Goal: Task Accomplishment & Management: Use online tool/utility

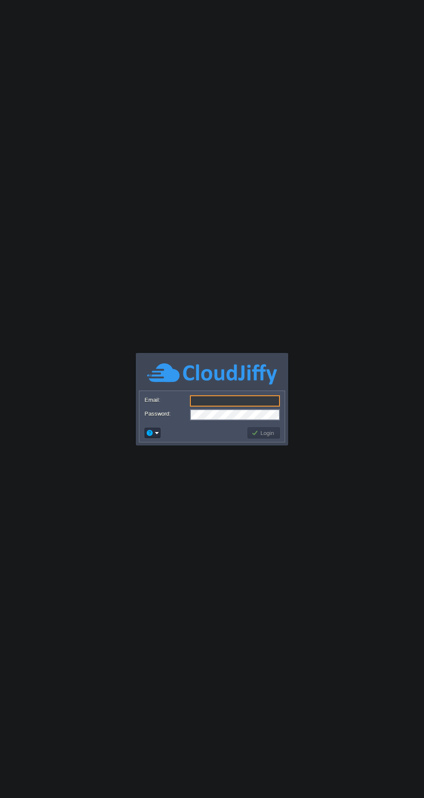
click at [247, 401] on input "Email:" at bounding box center [235, 401] width 90 height 11
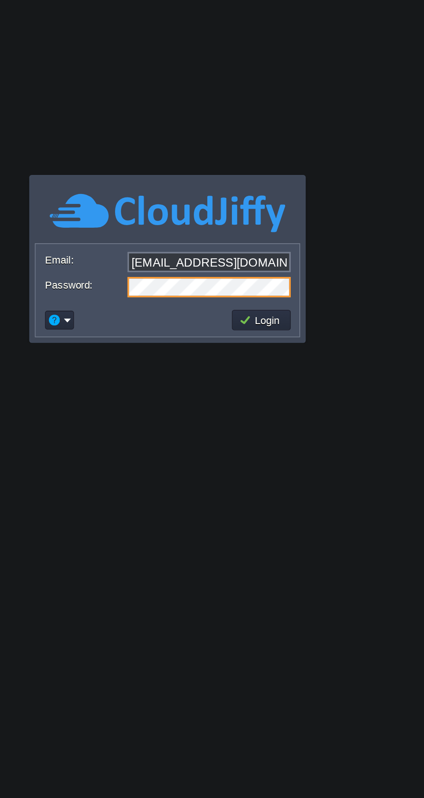
click at [272, 435] on button "Login" at bounding box center [263, 433] width 25 height 8
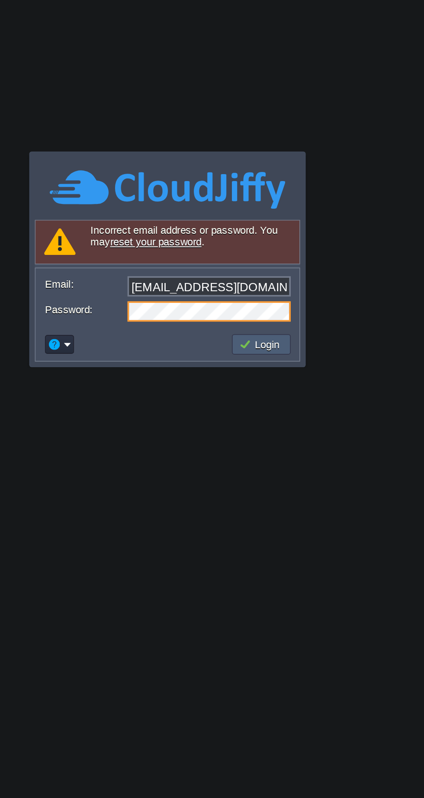
click at [273, 412] on input "[EMAIL_ADDRESS][DOMAIN_NAME]" at bounding box center [235, 414] width 90 height 11
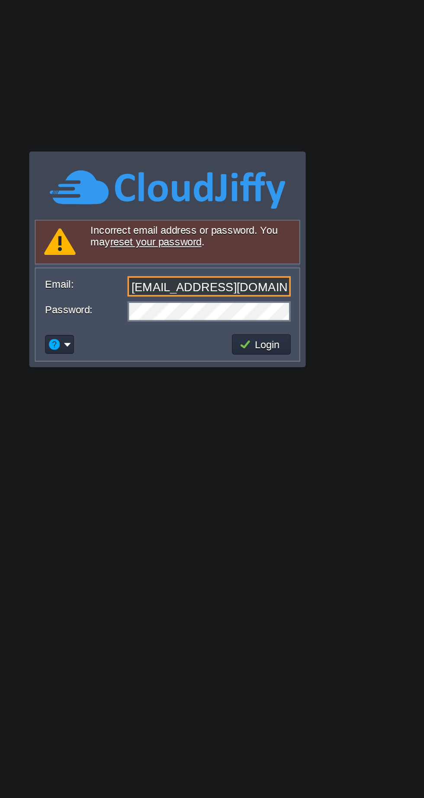
type input "[EMAIL_ADDRESS][DOMAIN_NAME]"
click at [267, 447] on button "Login" at bounding box center [263, 447] width 25 height 8
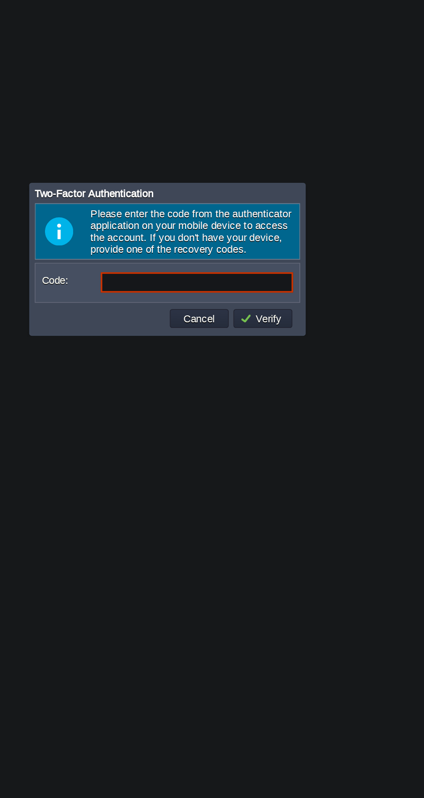
click at [209, 412] on input "Code:" at bounding box center [228, 412] width 106 height 11
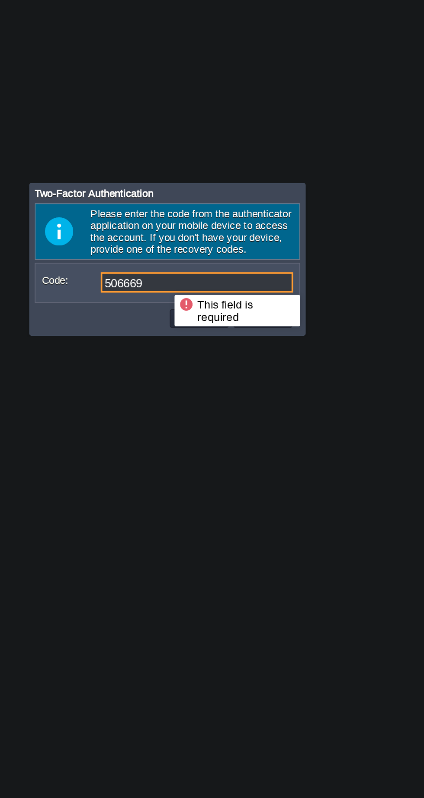
type input "506669"
click at [271, 434] on button "Verify" at bounding box center [265, 432] width 26 height 8
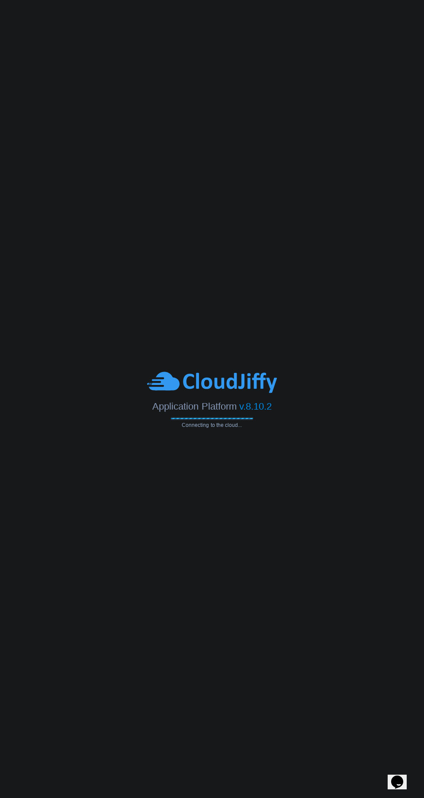
click at [324, 495] on body "Application Platform v.8.10.2 Connecting to the cloud... This field is required…" at bounding box center [212, 399] width 424 height 798
click at [380, 400] on div "Application Platform v.8.10.2" at bounding box center [212, 403] width 424 height 18
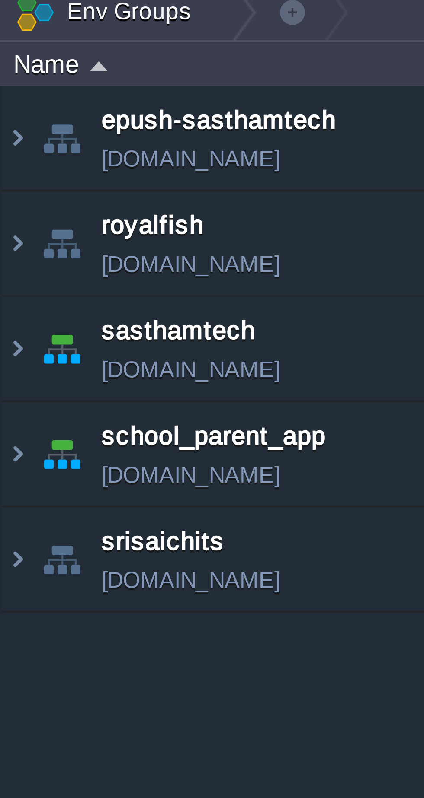
click at [5, 98] on img at bounding box center [3, 99] width 7 height 23
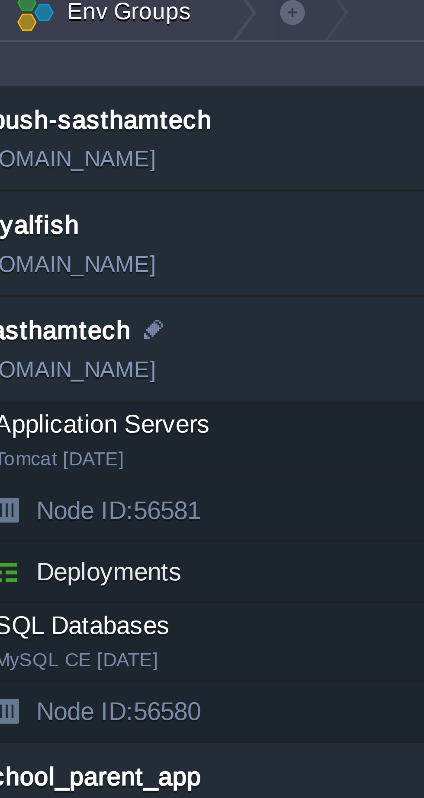
scroll to position [0, 37]
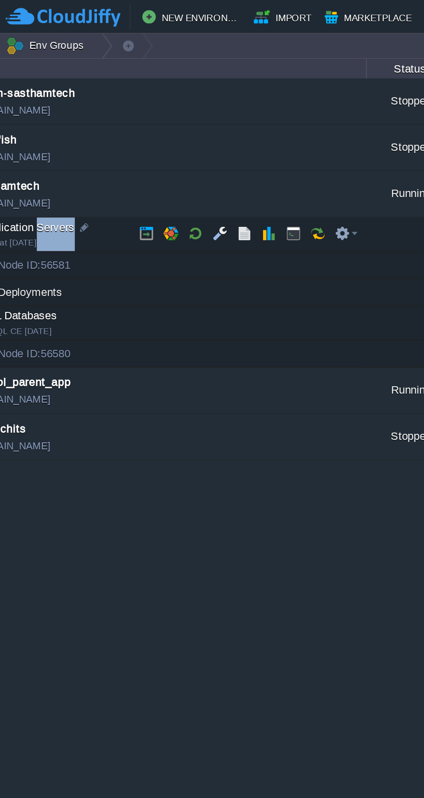
click at [113, 116] on button "button" at bounding box center [113, 120] width 8 height 8
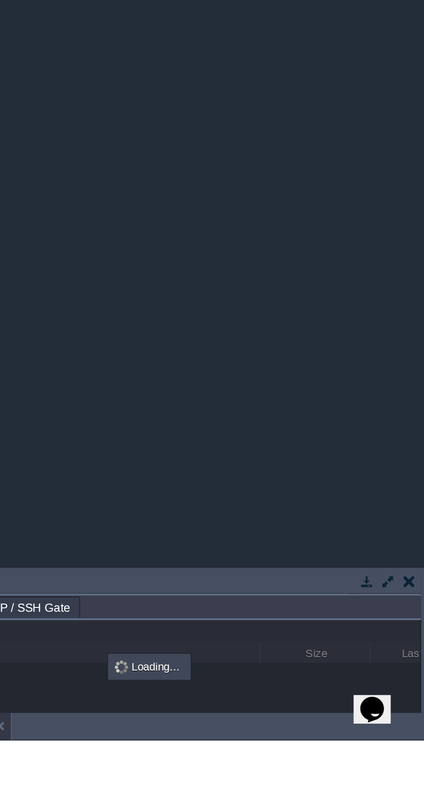
click at [405, 716] on button "button" at bounding box center [405, 717] width 8 height 8
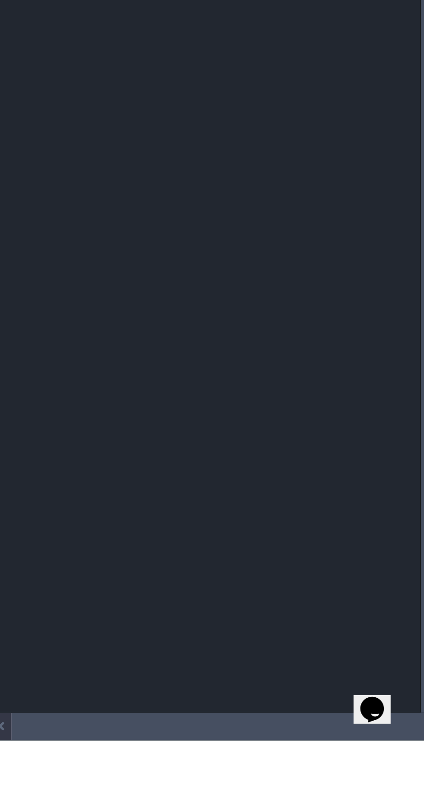
scroll to position [0, 0]
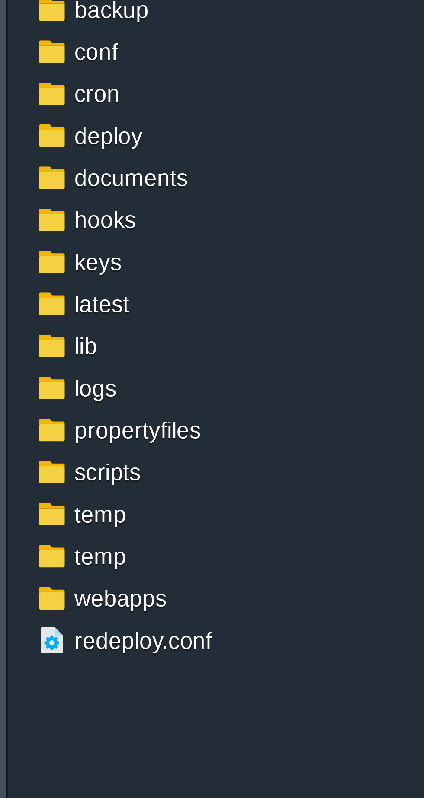
click at [22, 101] on span "cron" at bounding box center [25, 103] width 15 height 8
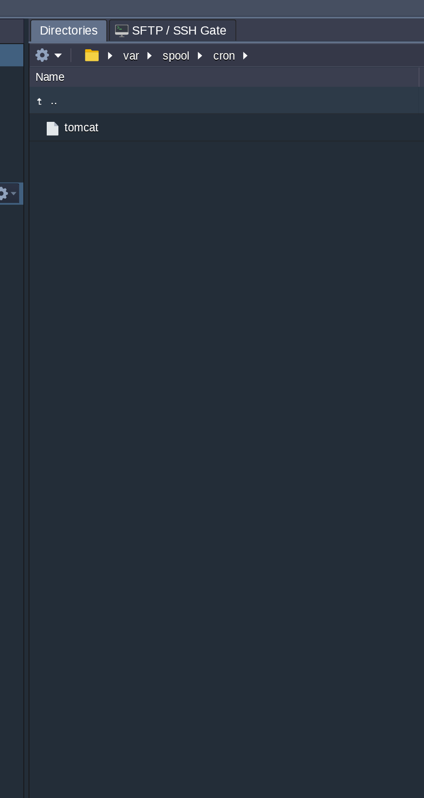
click at [171, 70] on span "tomcat" at bounding box center [169, 69] width 20 height 7
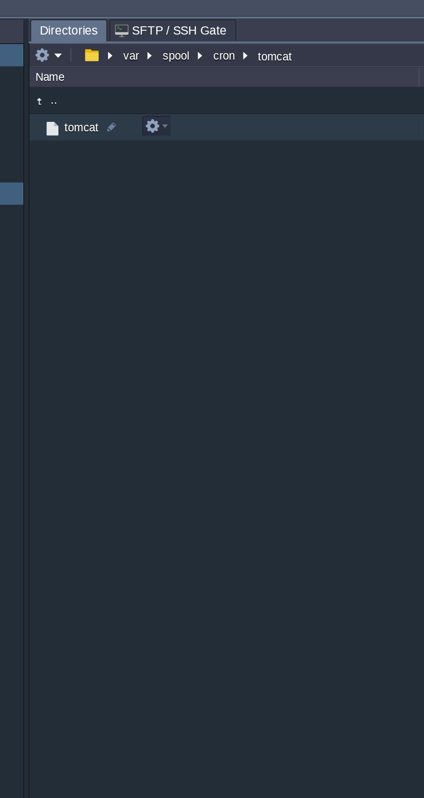
click at [212, 69] on em at bounding box center [207, 69] width 12 height 8
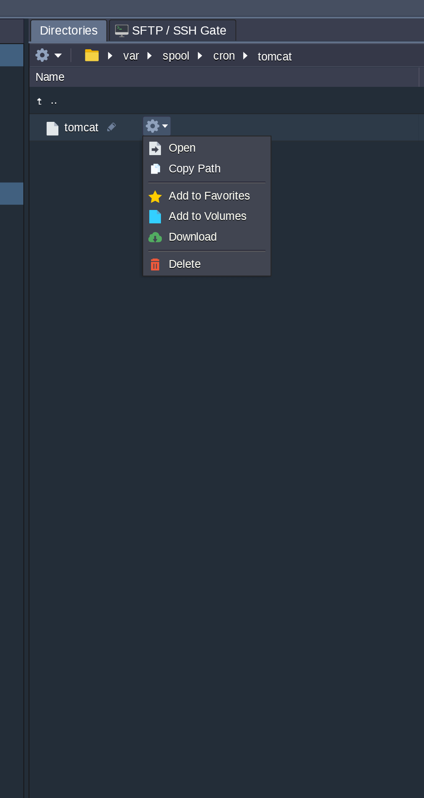
click at [226, 82] on link "Open" at bounding box center [232, 81] width 62 height 10
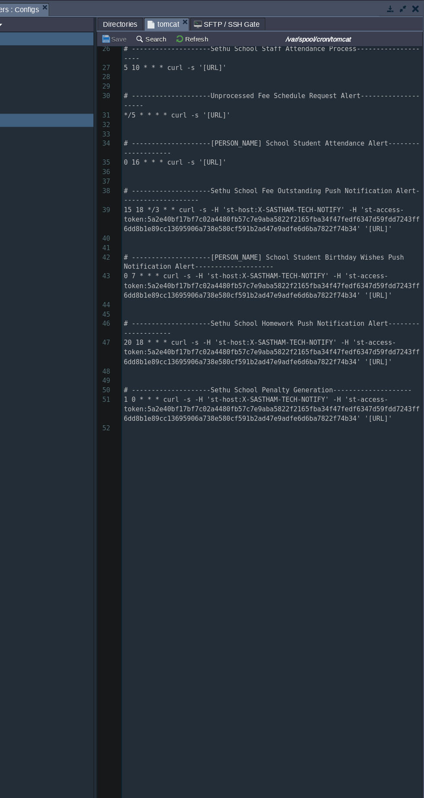
scroll to position [251, 0]
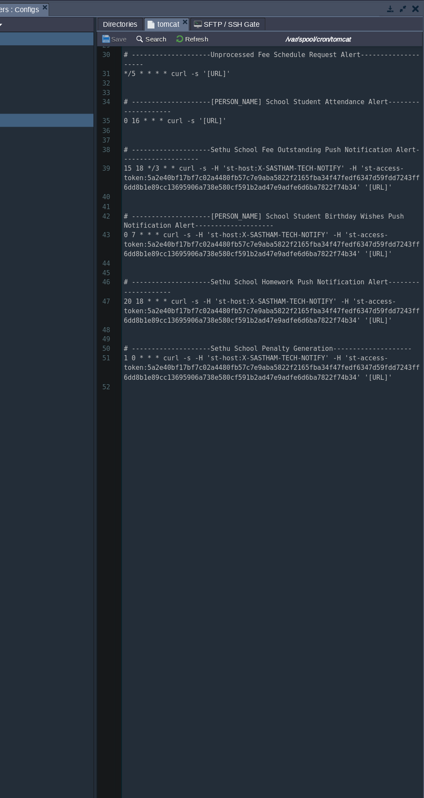
click at [168, 67] on span "*/5 * * * * curl -s '[URL]'" at bounding box center [211, 63] width 91 height 6
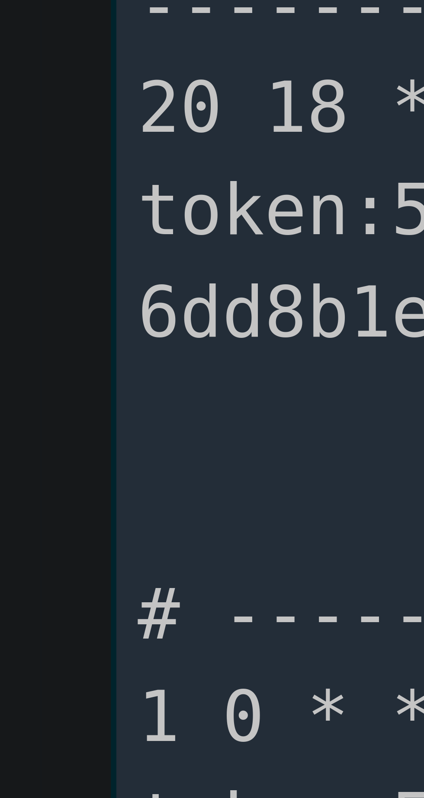
click at [166, 272] on div "65 1 # IMPORTANT NOTE! 2 # Please make sure there is a blank line after the las…" at bounding box center [293, 104] width 258 height 627
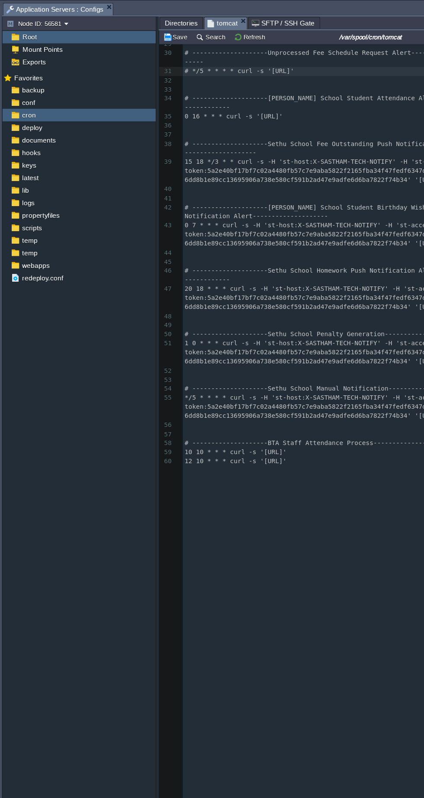
click at [160, 39] on div at bounding box center [161, 434] width 6 height 1291
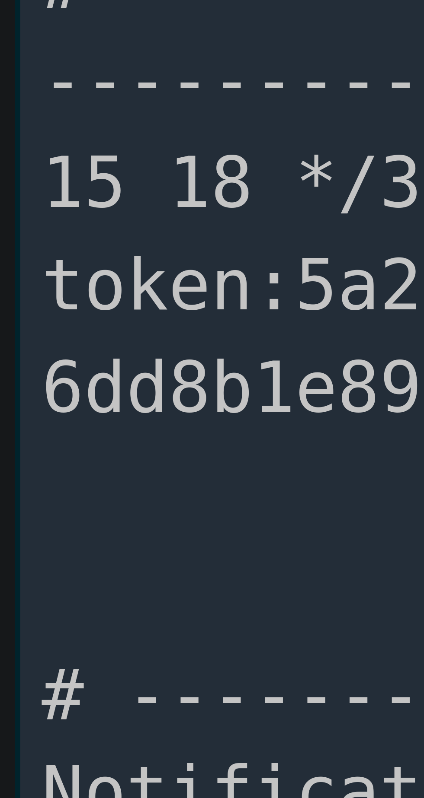
scroll to position [0, 0]
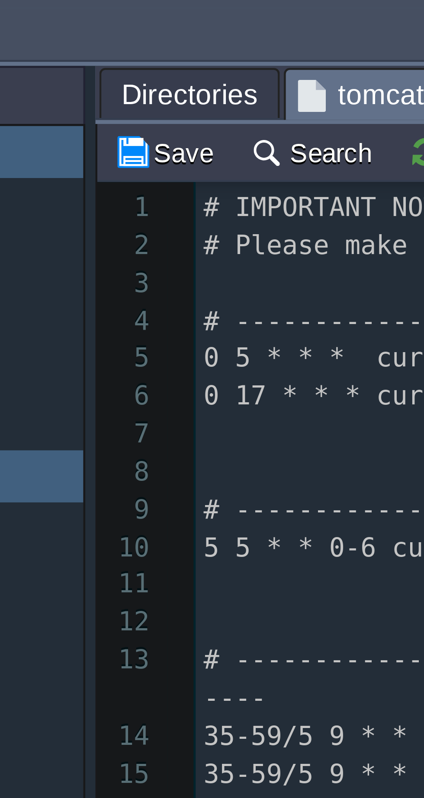
type textarea "#"
click at [158, 31] on button "Save" at bounding box center [158, 33] width 24 height 8
